Goal: Task Accomplishment & Management: Use online tool/utility

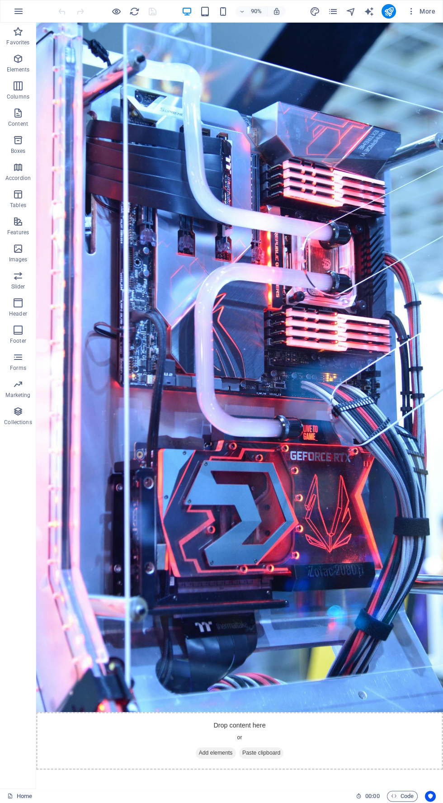
click at [370, 411] on figure at bounding box center [262, 406] width 452 height 766
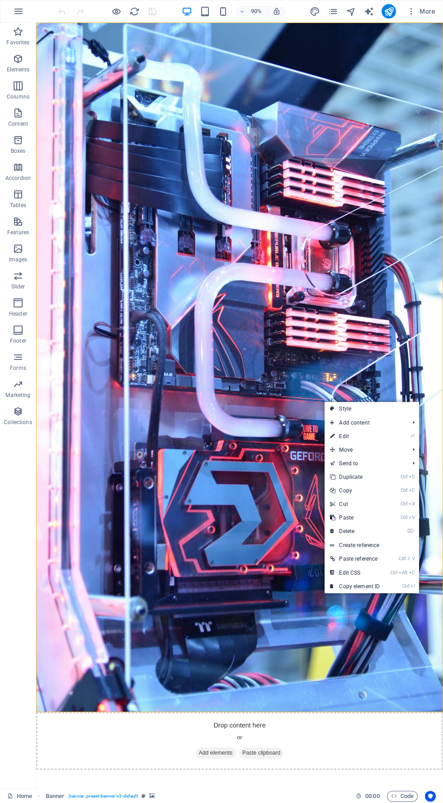
click at [399, 320] on figure at bounding box center [262, 406] width 452 height 766
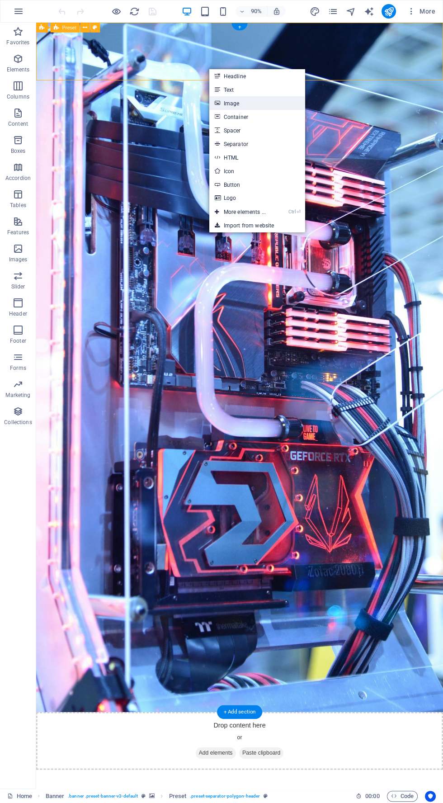
click at [270, 103] on link "Image" at bounding box center [257, 103] width 96 height 14
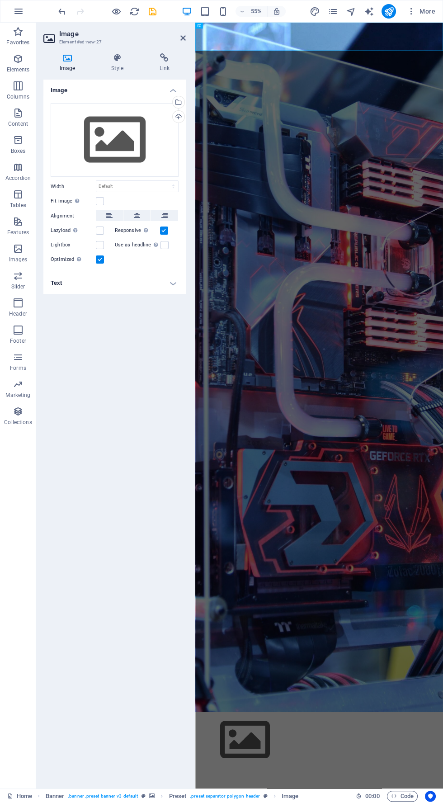
click at [194, 106] on div at bounding box center [194, 406] width 2 height 766
click at [194, 100] on div at bounding box center [194, 406] width 2 height 766
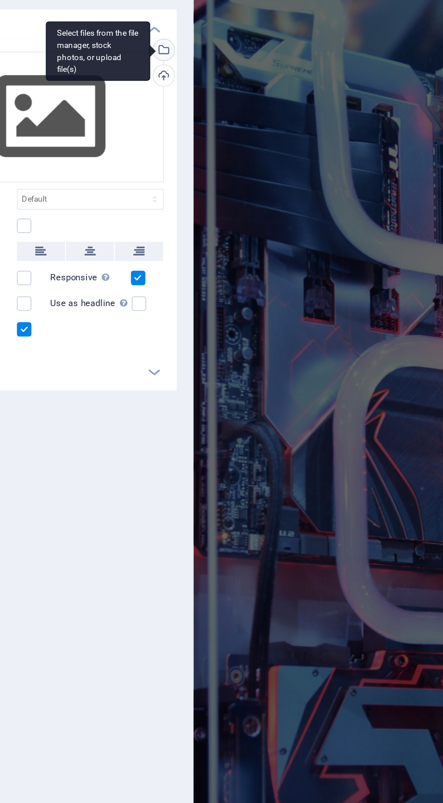
click at [180, 101] on div "Select files from the file manager, stock photos, or upload file(s)" at bounding box center [178, 103] width 14 height 14
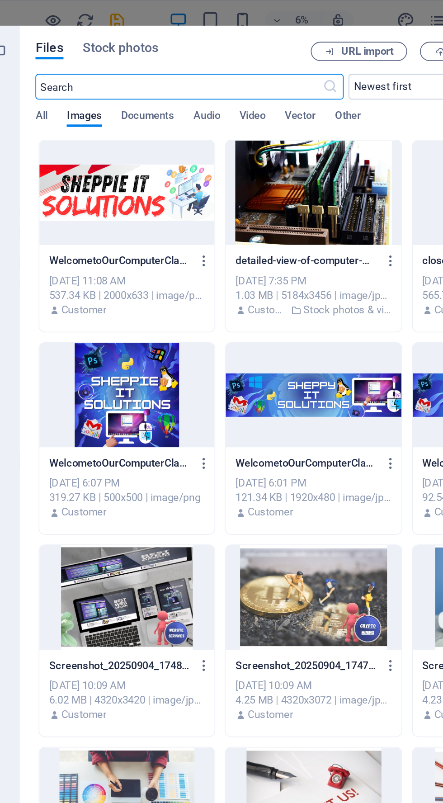
click at [167, 114] on div at bounding box center [158, 108] width 99 height 59
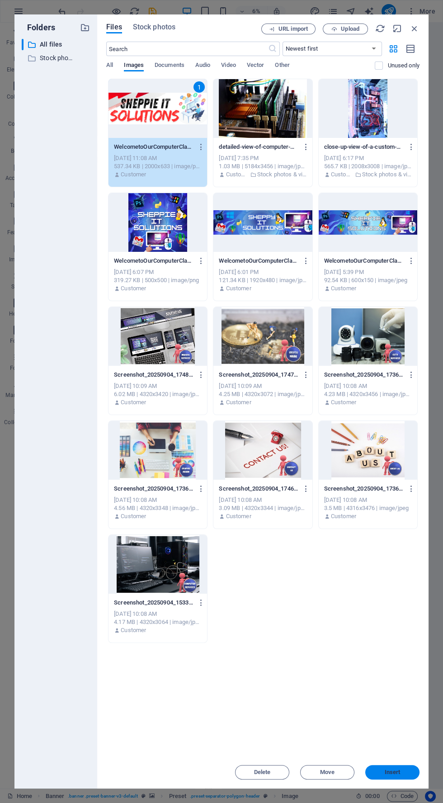
click at [399, 774] on span "Insert" at bounding box center [393, 772] width 16 height 5
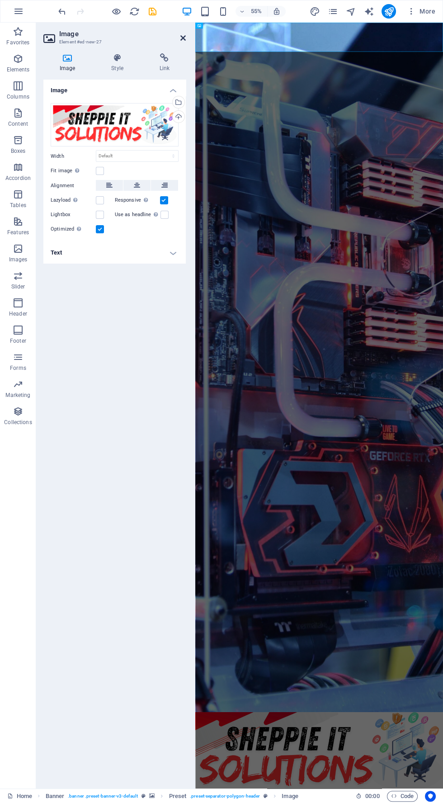
click at [183, 38] on icon at bounding box center [182, 37] width 5 height 7
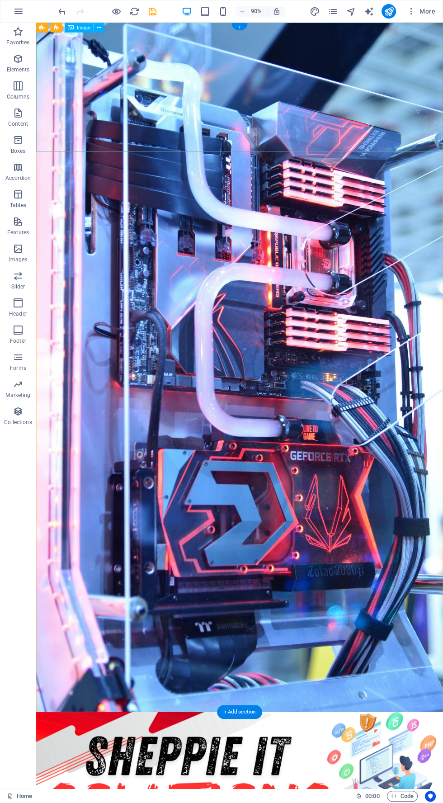
click at [351, 521] on figure at bounding box center [262, 406] width 452 height 766
click at [341, 475] on figure at bounding box center [262, 406] width 452 height 766
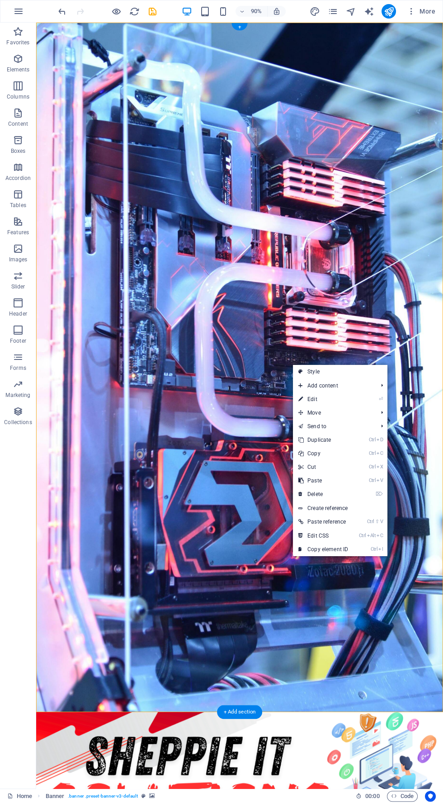
click at [279, 583] on figure at bounding box center [262, 406] width 452 height 766
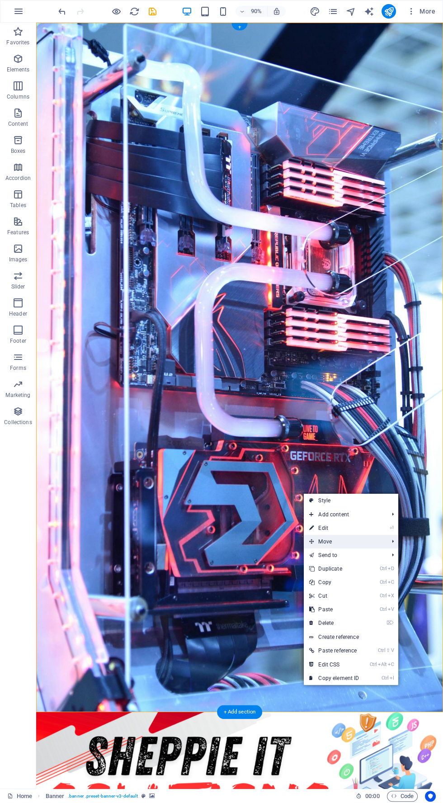
click at [372, 539] on span "Move" at bounding box center [344, 542] width 81 height 14
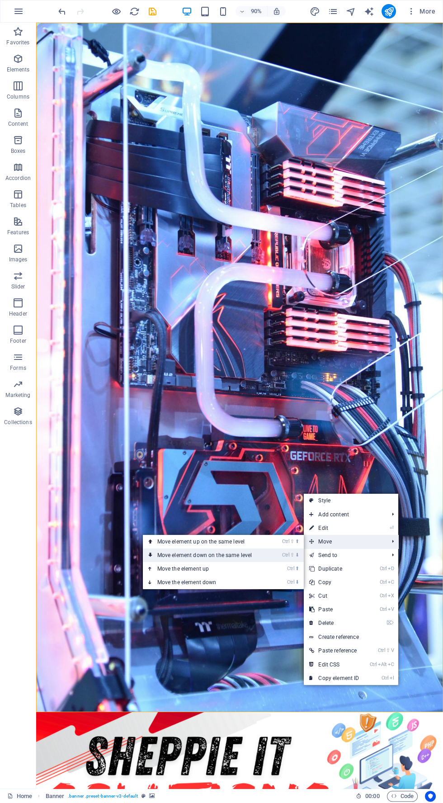
click at [267, 555] on link "Ctrl ⇧ ⬇ Move element down on the same level" at bounding box center [207, 556] width 128 height 14
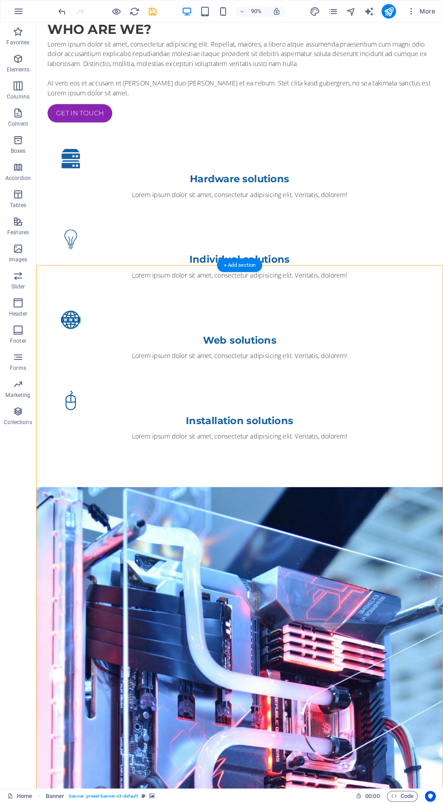
scroll to position [163, 0]
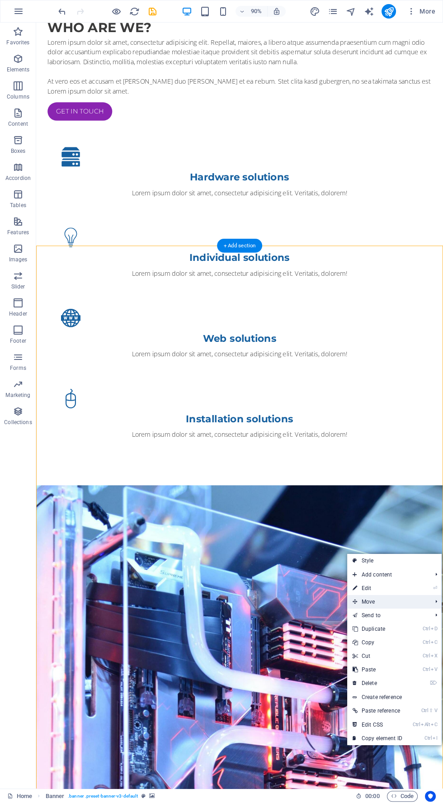
click at [405, 599] on span "Move" at bounding box center [387, 602] width 81 height 14
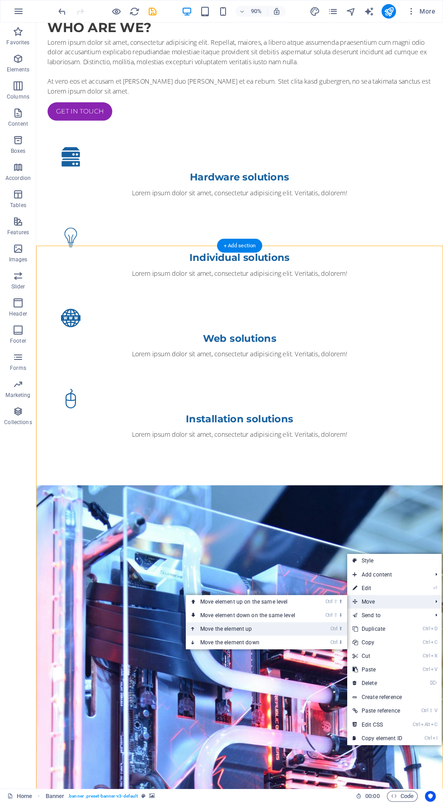
click at [295, 630] on link "Ctrl ⬆ Move the element up" at bounding box center [250, 629] width 128 height 14
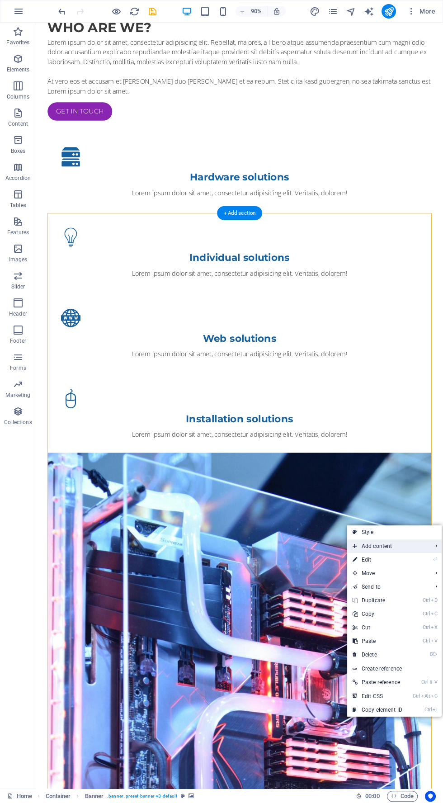
click at [416, 549] on span "Add content" at bounding box center [387, 546] width 81 height 14
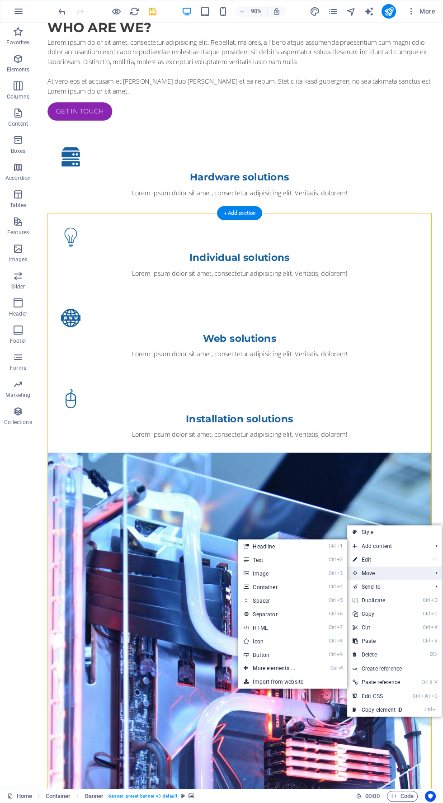
click at [416, 576] on span "Move" at bounding box center [387, 574] width 81 height 14
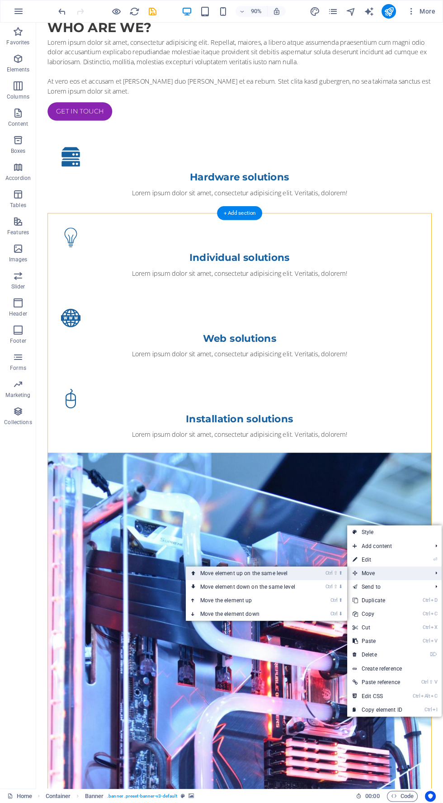
click at [305, 572] on link "Ctrl ⇧ ⬆ Move element up on the same level" at bounding box center [250, 574] width 128 height 14
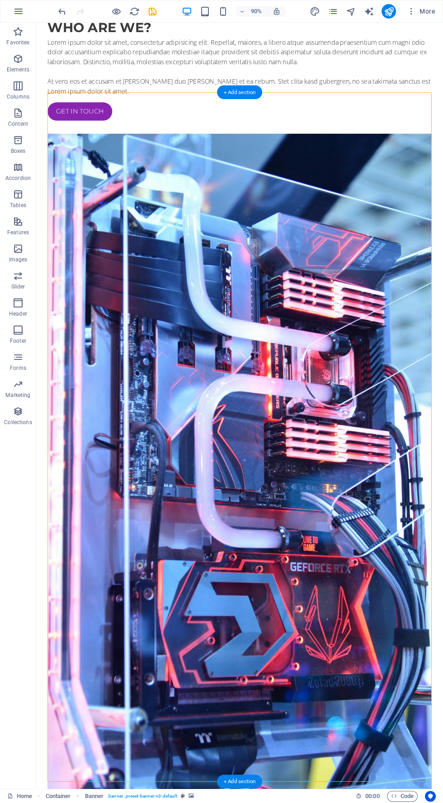
scroll to position [0, 0]
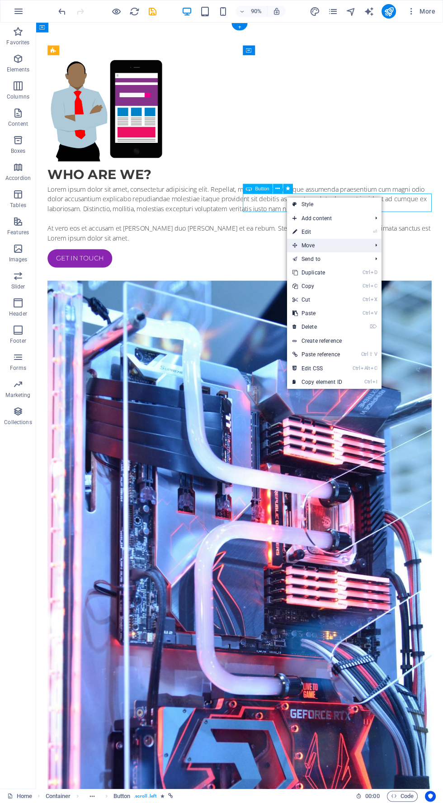
click at [357, 242] on span "Move" at bounding box center [327, 246] width 81 height 14
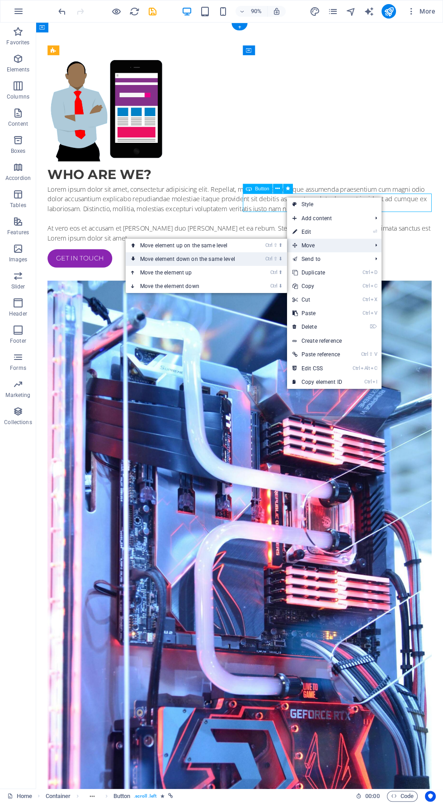
click at [250, 255] on link "Ctrl ⇧ ⬇ Move element down on the same level" at bounding box center [190, 259] width 128 height 14
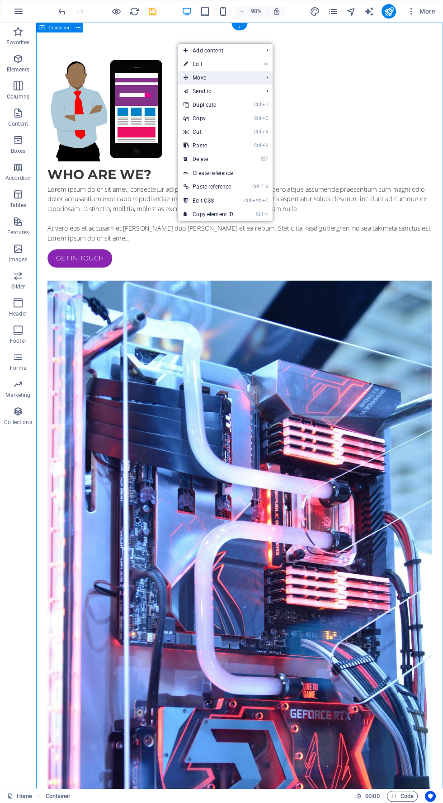
click at [248, 77] on span "Move" at bounding box center [218, 78] width 81 height 14
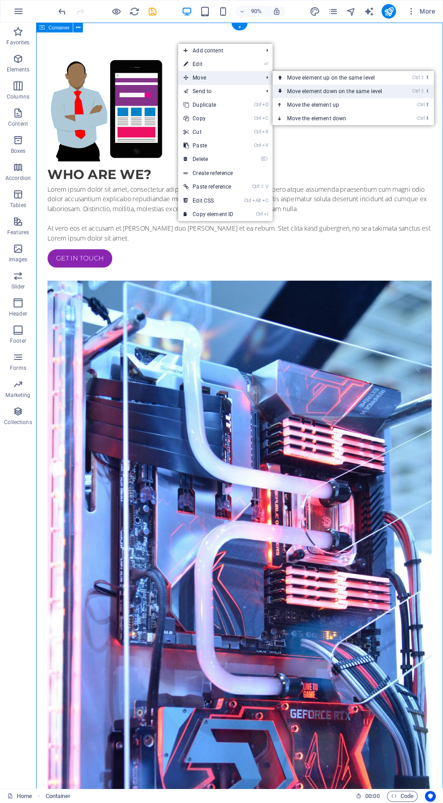
click at [389, 89] on link "Ctrl ⇧ ⬇ Move element down on the same level" at bounding box center [337, 92] width 128 height 14
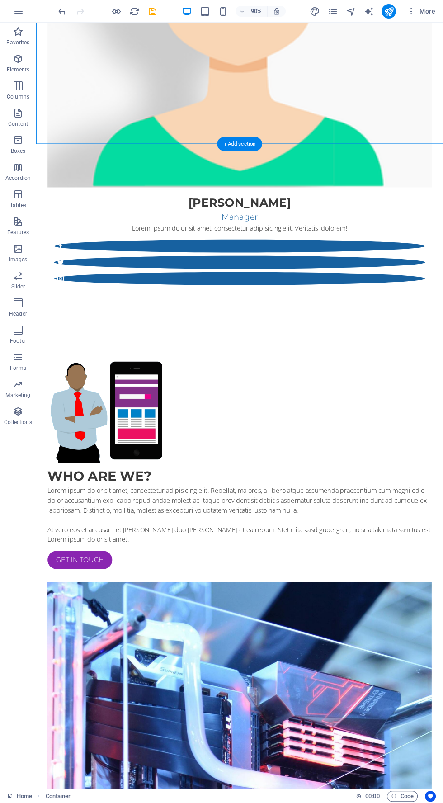
scroll to position [1410, 0]
